Goal: Find specific page/section: Find specific page/section

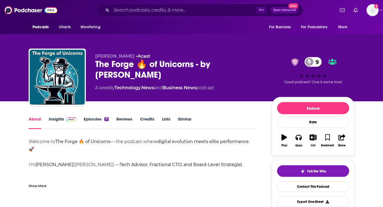
click at [33, 183] on div "Show More" at bounding box center [38, 185] width 18 height 5
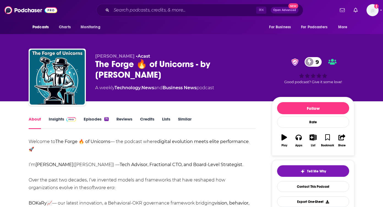
click at [57, 117] on link "Insights" at bounding box center [62, 123] width 27 height 13
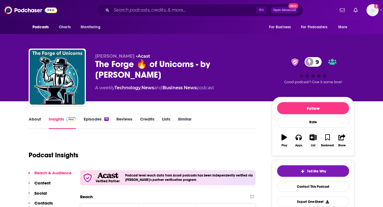
scroll to position [37, 0]
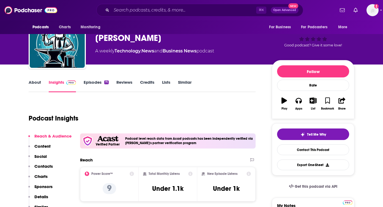
click at [90, 80] on link "Episodes 71" at bounding box center [96, 86] width 25 height 13
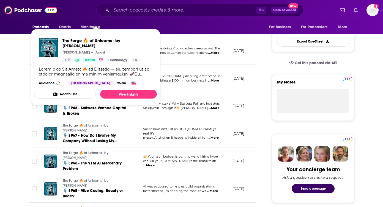
scroll to position [260, 0]
